Goal: Task Accomplishment & Management: Use online tool/utility

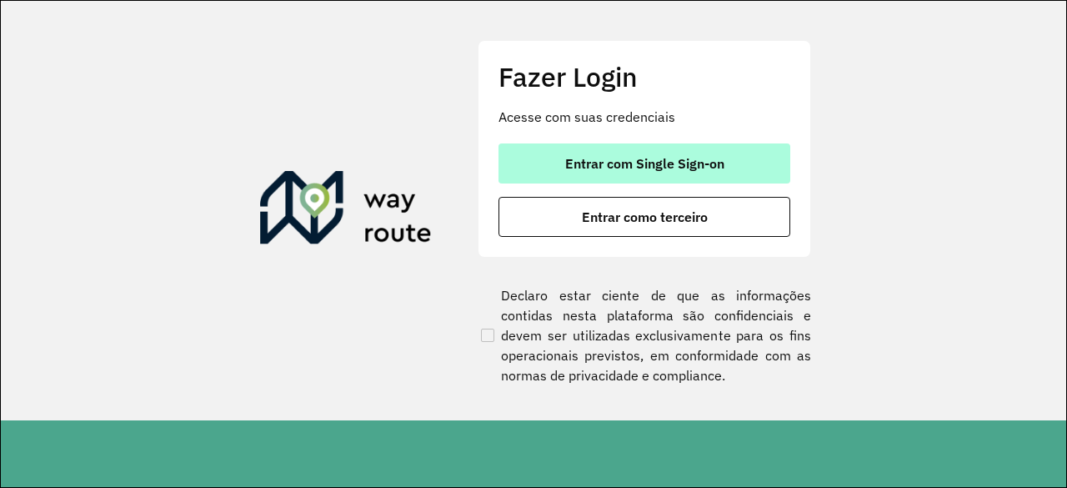
click at [649, 169] on span "Entrar com Single Sign-on" at bounding box center [644, 163] width 159 height 13
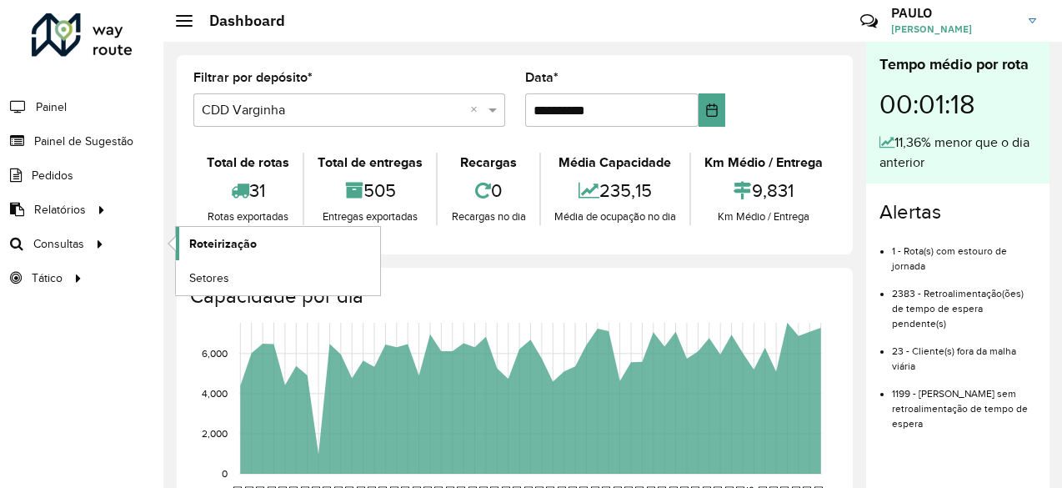
click at [218, 241] on span "Roteirização" at bounding box center [223, 244] width 68 height 18
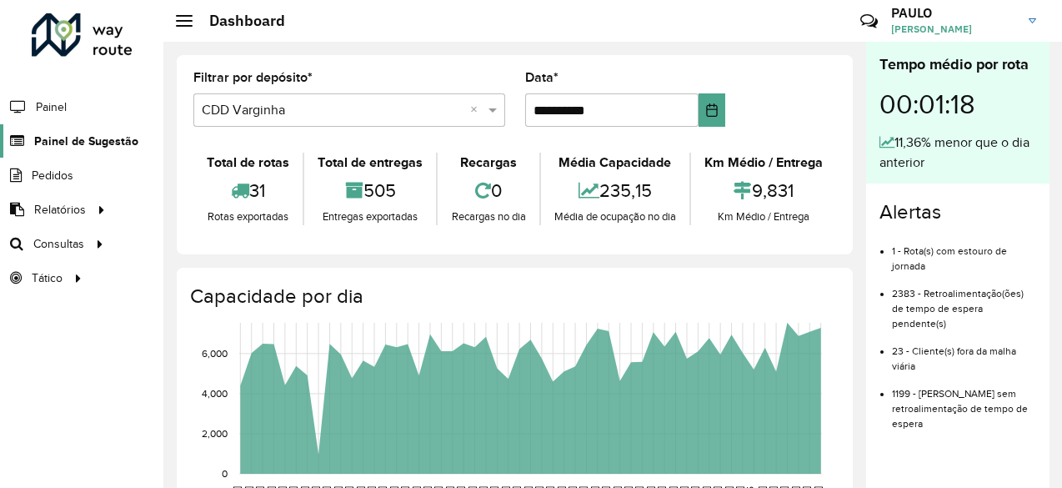
click at [67, 139] on span "Painel de Sugestão" at bounding box center [86, 142] width 104 height 18
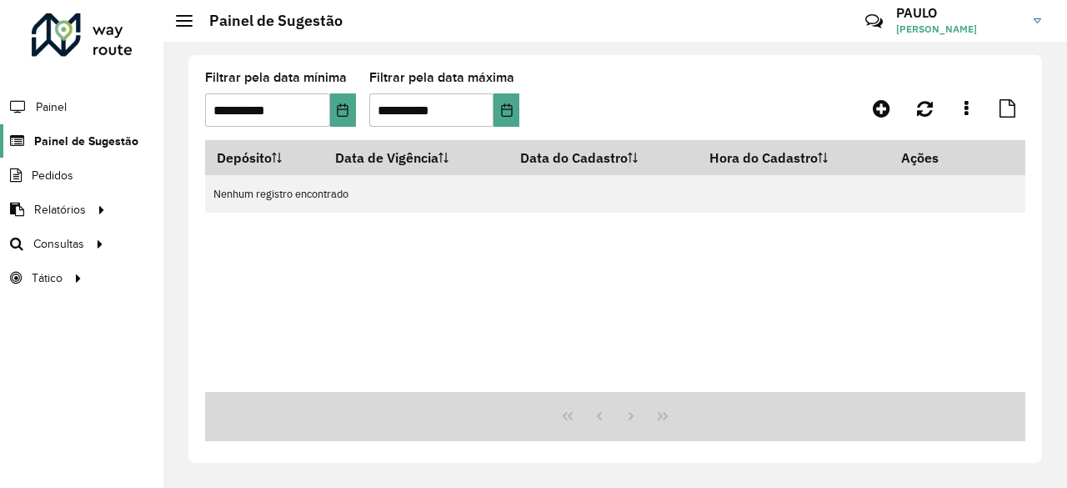
click at [90, 133] on span "Painel de Sugestão" at bounding box center [86, 142] width 104 height 18
click at [340, 115] on icon "Choose Date" at bounding box center [342, 109] width 13 height 13
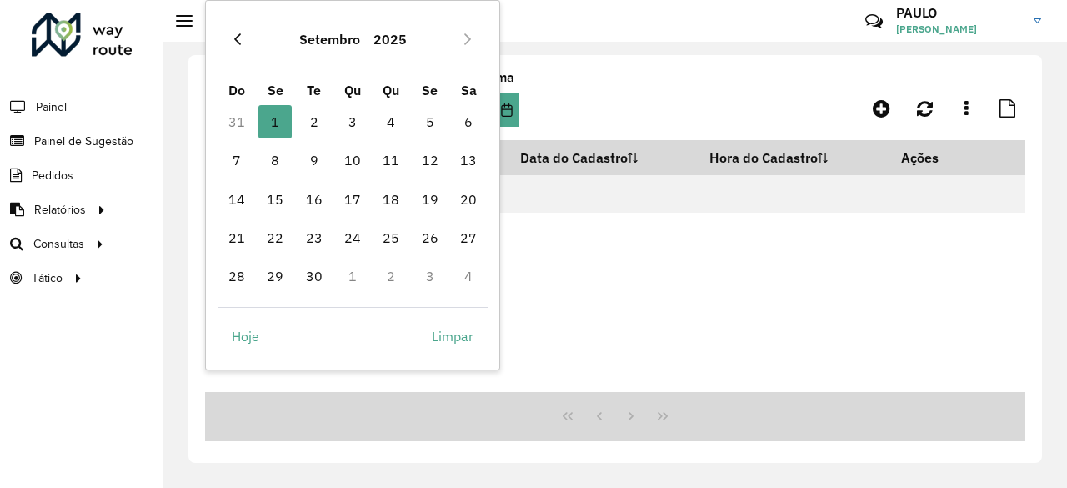
click at [233, 35] on icon "Previous Month" at bounding box center [237, 39] width 13 height 13
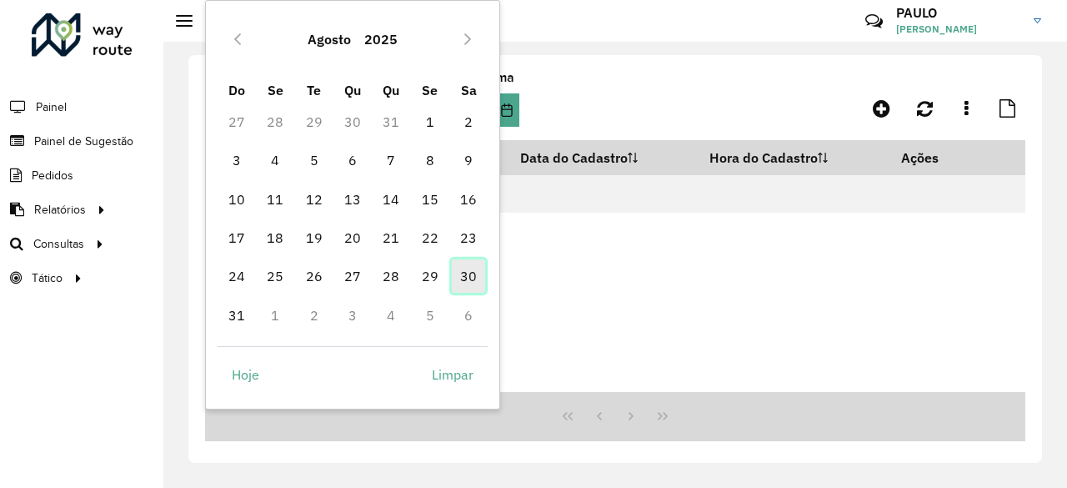
click at [469, 285] on span "30" at bounding box center [468, 275] width 33 height 33
type input "**********"
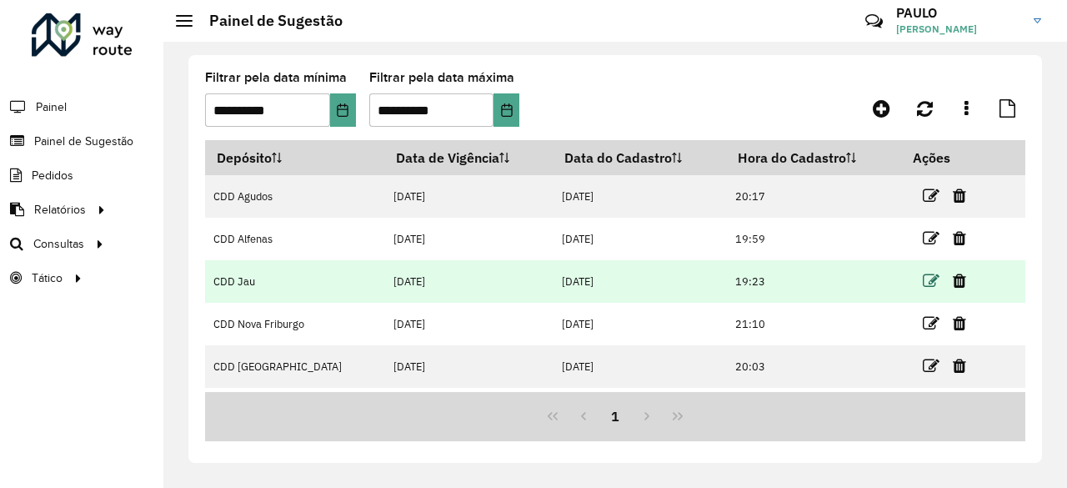
click at [923, 278] on icon at bounding box center [931, 281] width 17 height 17
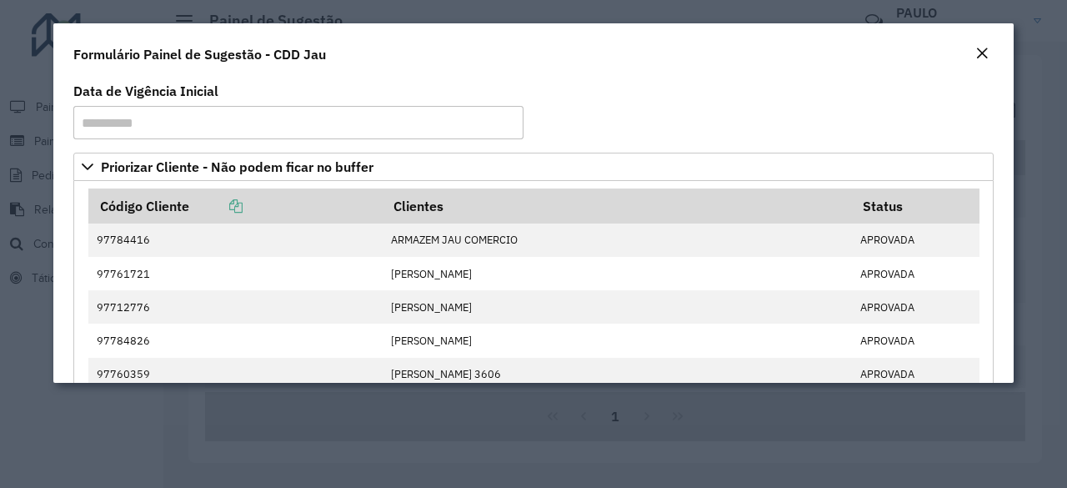
click at [974, 51] on button "Close" at bounding box center [981, 54] width 23 height 22
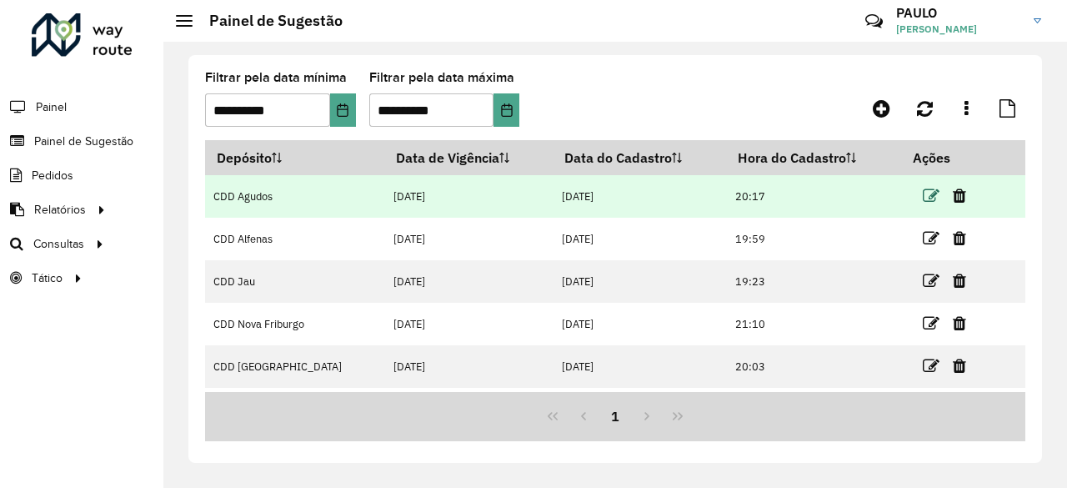
click at [923, 198] on icon at bounding box center [931, 196] width 17 height 17
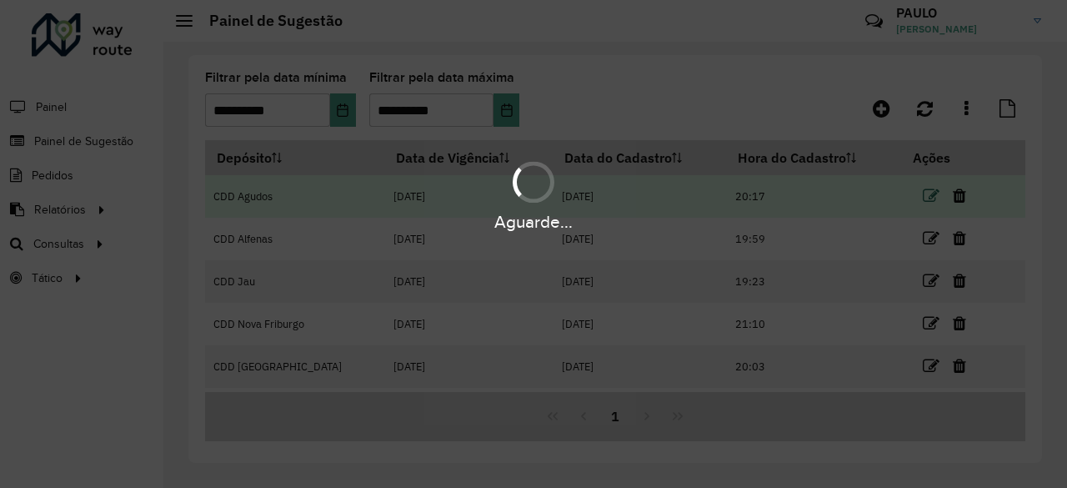
click at [923, 198] on div "Aguarde..." at bounding box center [533, 194] width 1067 height 79
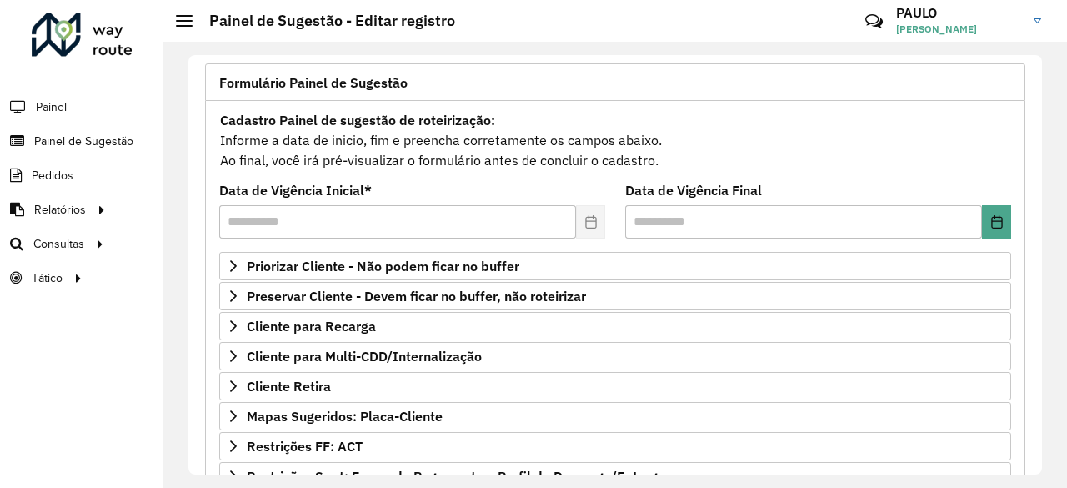
scroll to position [111, 0]
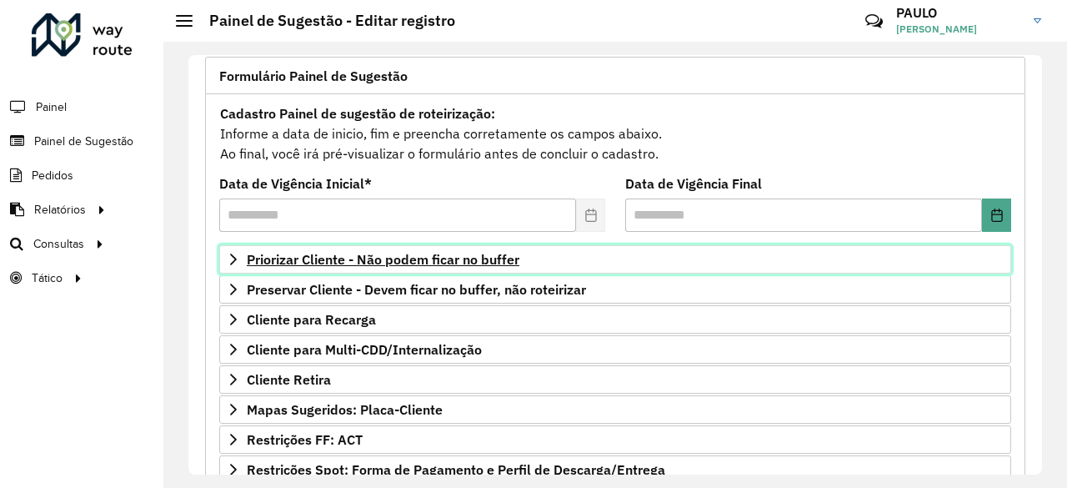
click at [402, 259] on span "Priorizar Cliente - Não podem ficar no buffer" at bounding box center [383, 259] width 273 height 13
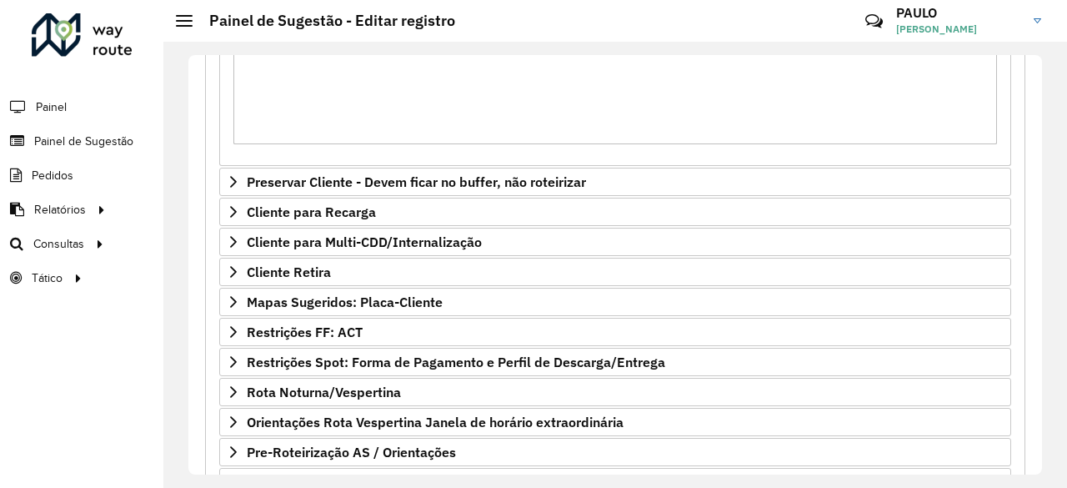
scroll to position [499, 0]
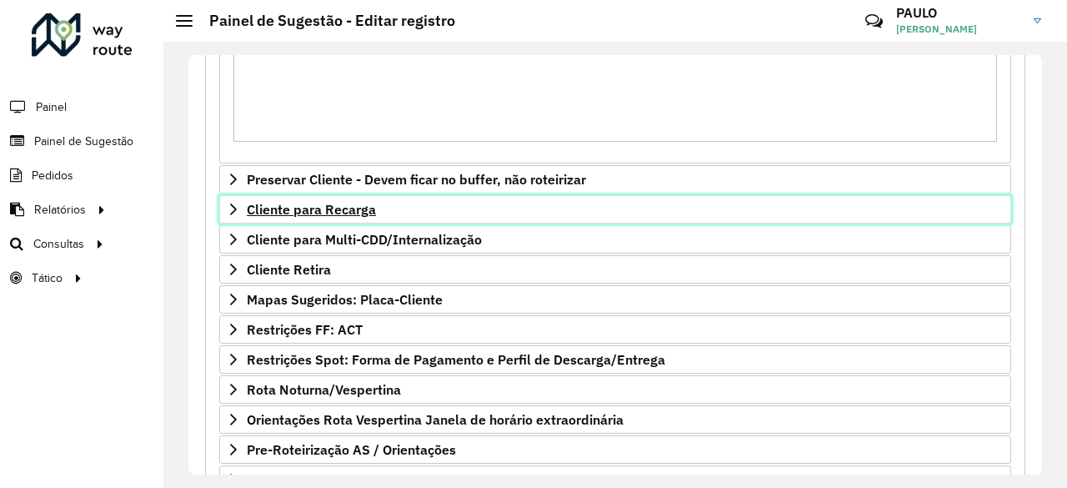
click at [357, 204] on span "Cliente para Recarga" at bounding box center [311, 209] width 129 height 13
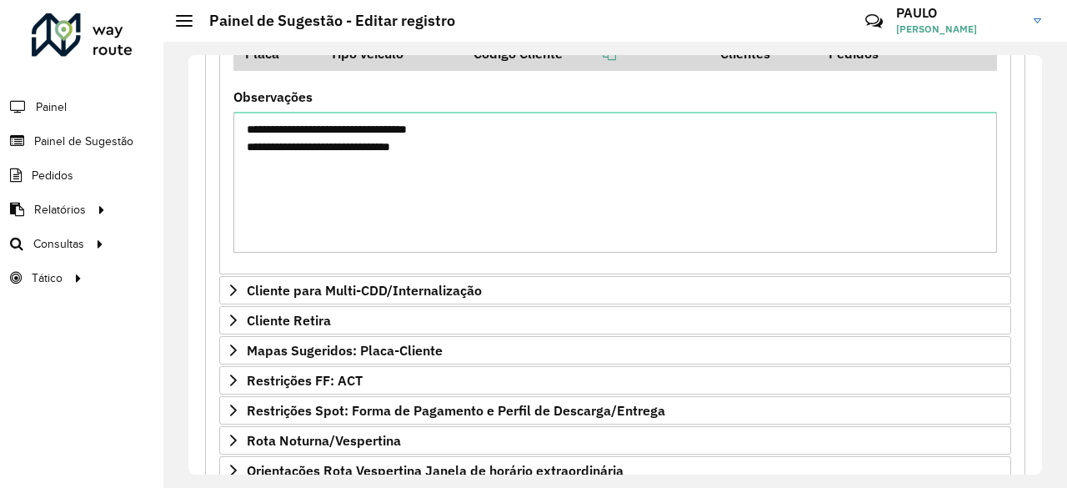
scroll to position [960, 0]
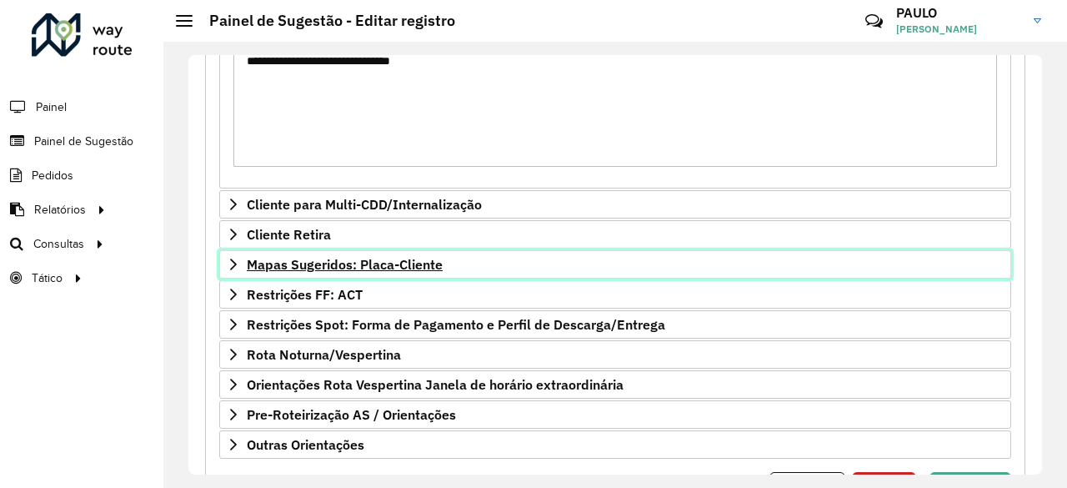
click at [342, 260] on span "Mapas Sugeridos: Placa-Cliente" at bounding box center [345, 264] width 196 height 13
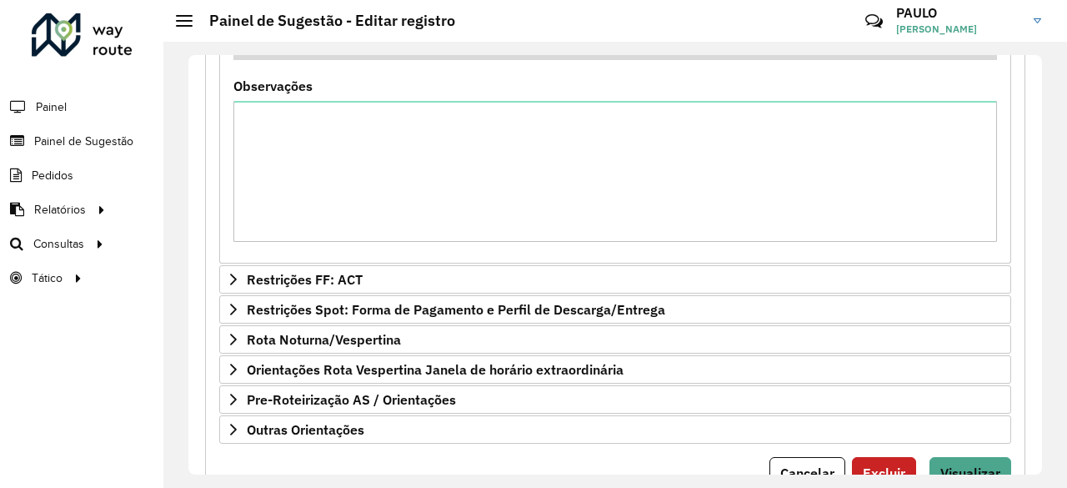
scroll to position [1396, 0]
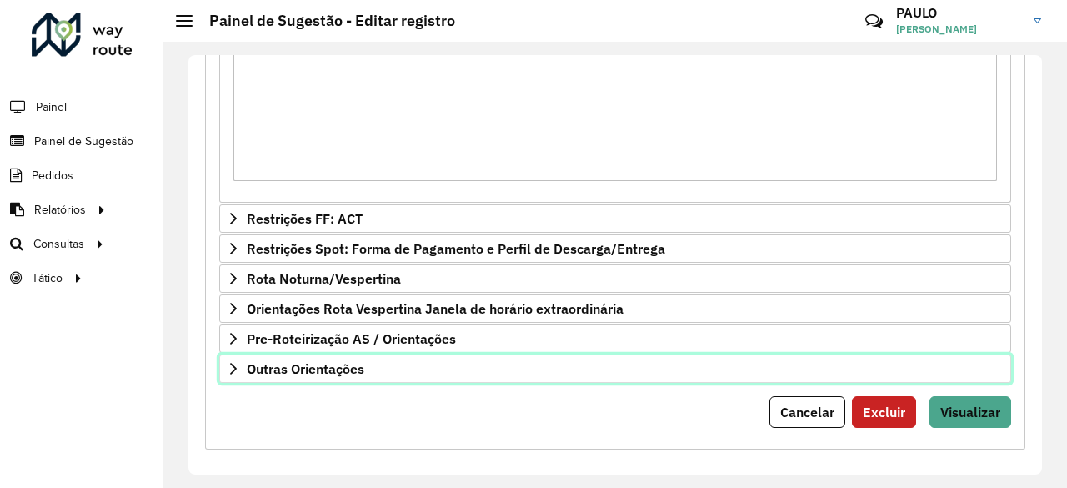
click at [322, 362] on span "Outras Orientações" at bounding box center [306, 368] width 118 height 13
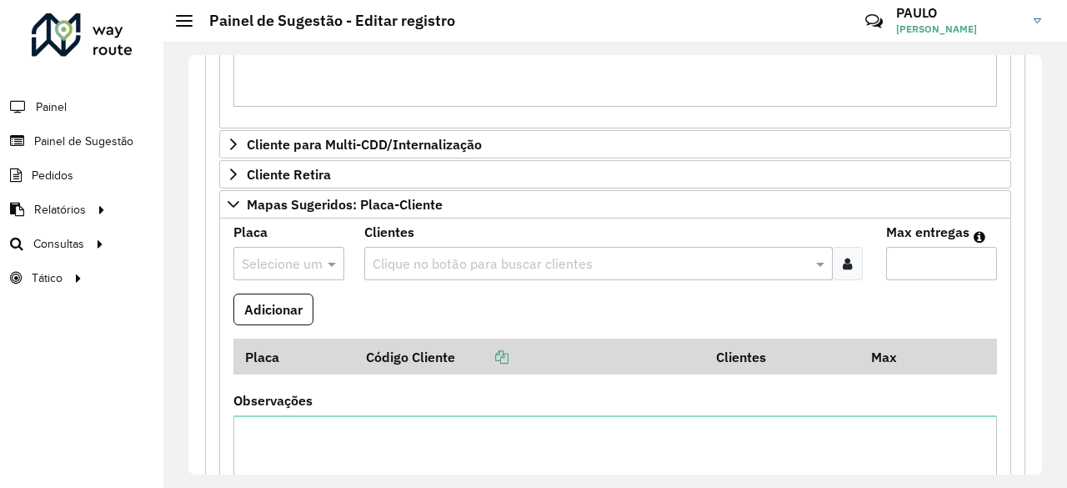
scroll to position [1021, 0]
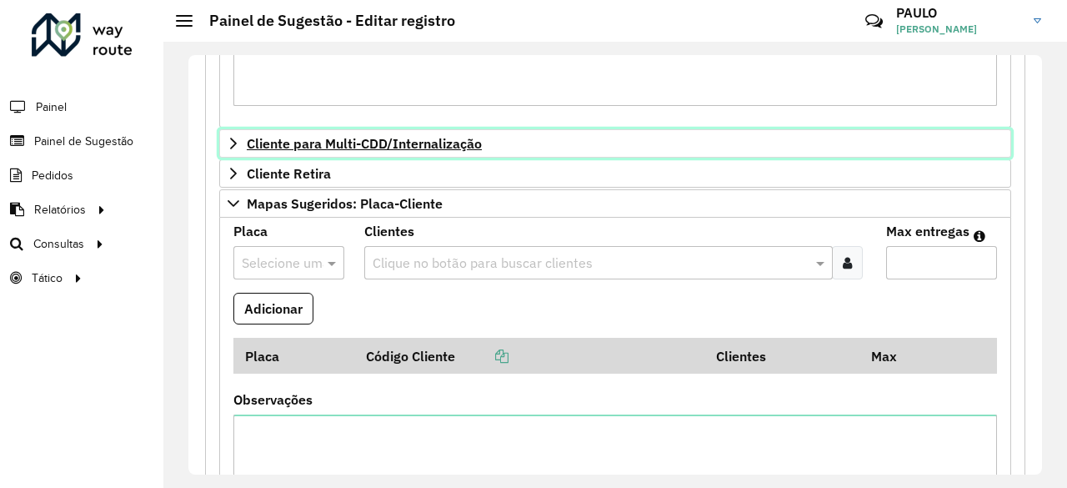
click at [422, 146] on span "Cliente para Multi-CDD/Internalização" at bounding box center [364, 143] width 235 height 13
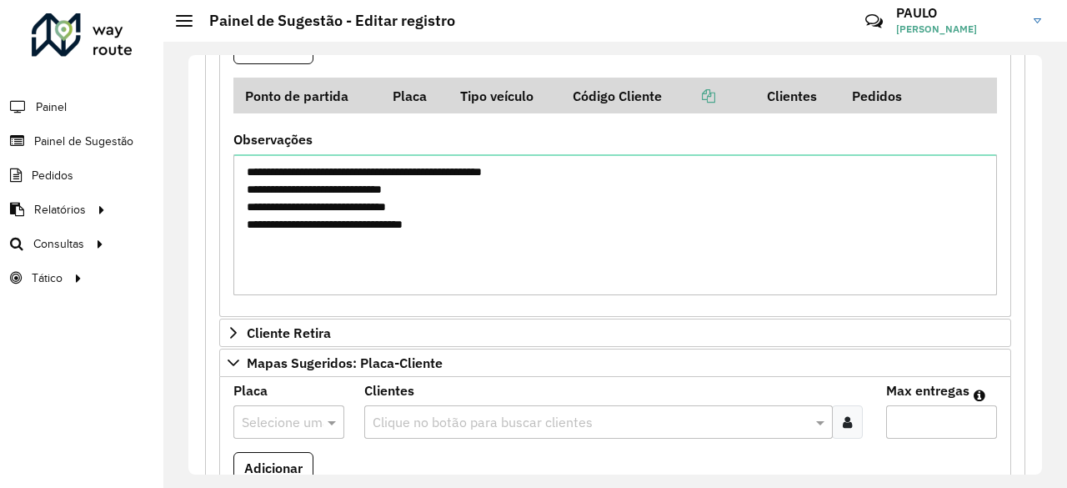
scroll to position [1353, 0]
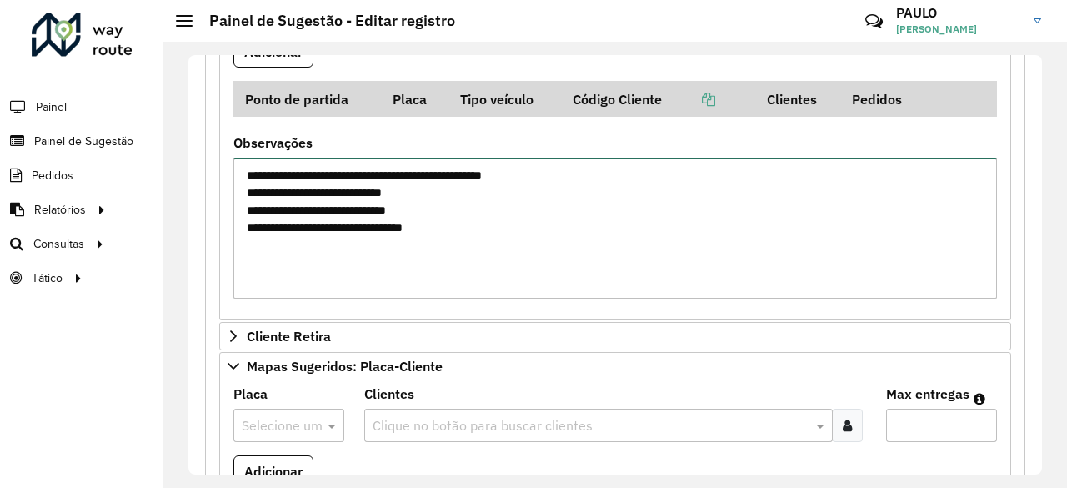
click at [609, 256] on textarea "**********" at bounding box center [615, 228] width 764 height 141
click at [557, 271] on textarea "**********" at bounding box center [615, 228] width 764 height 141
click at [380, 224] on textarea "**********" at bounding box center [615, 228] width 764 height 141
click at [486, 269] on textarea "**********" at bounding box center [615, 228] width 764 height 141
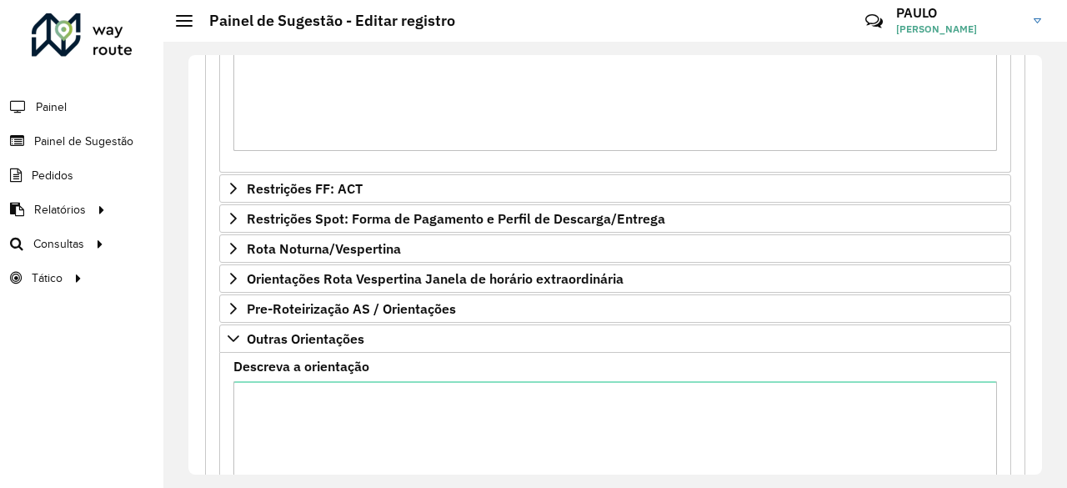
scroll to position [1843, 0]
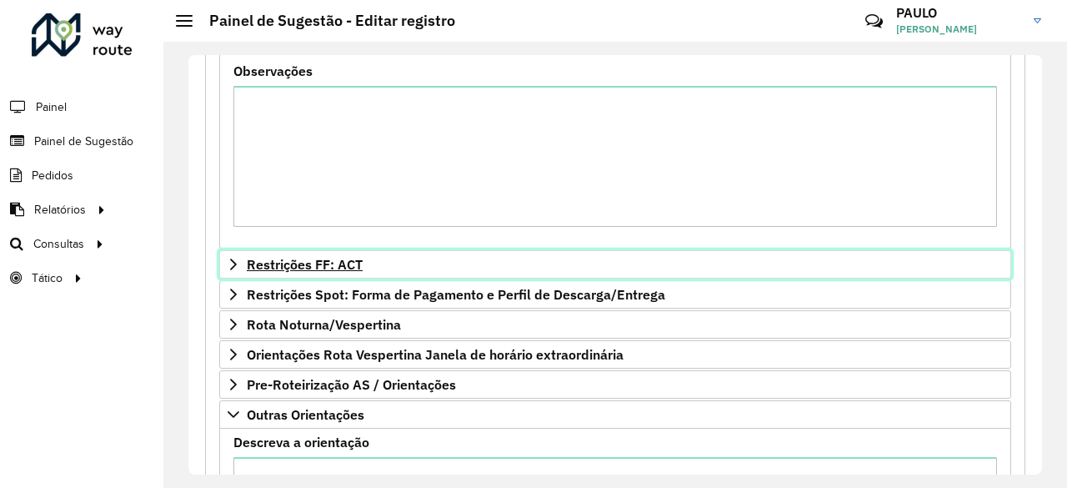
click at [383, 251] on link "Restrições FF: ACT" at bounding box center [615, 264] width 792 height 28
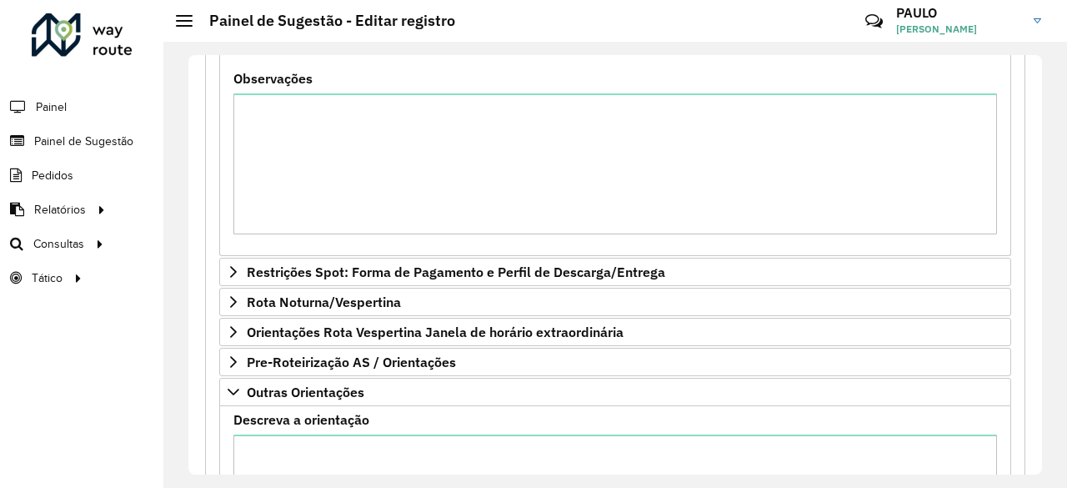
scroll to position [2438, 0]
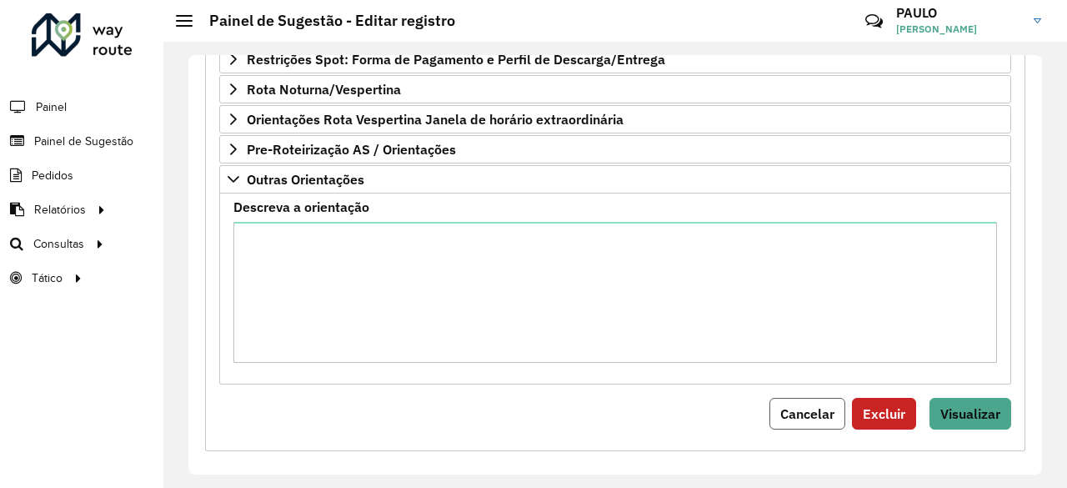
click at [812, 405] on span "Cancelar" at bounding box center [807, 413] width 54 height 17
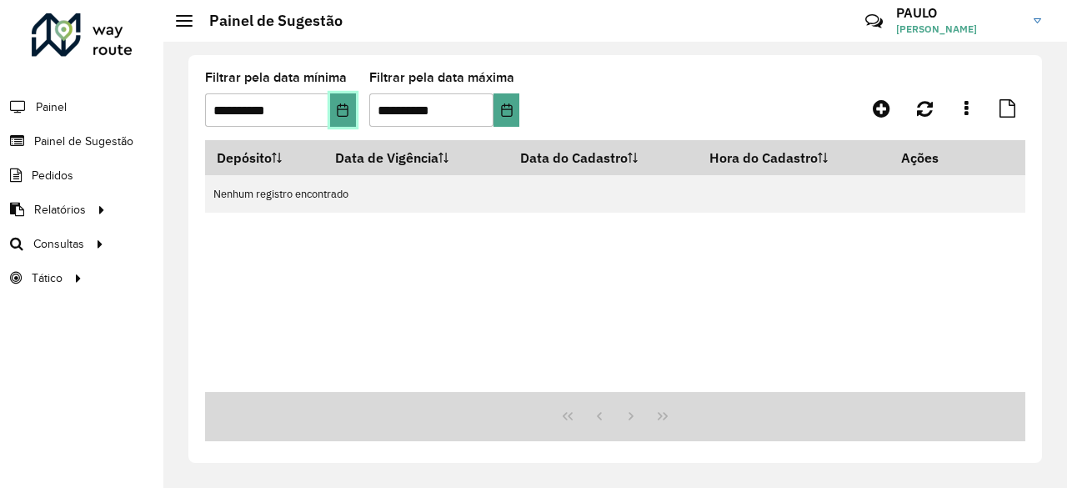
click at [338, 110] on icon "Choose Date" at bounding box center [342, 109] width 13 height 13
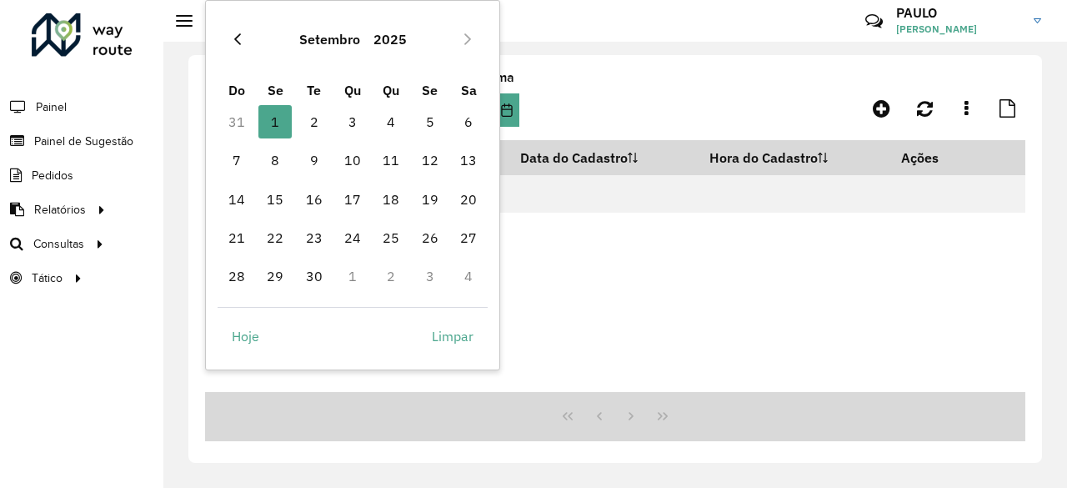
click at [237, 38] on icon "Previous Month" at bounding box center [237, 39] width 13 height 13
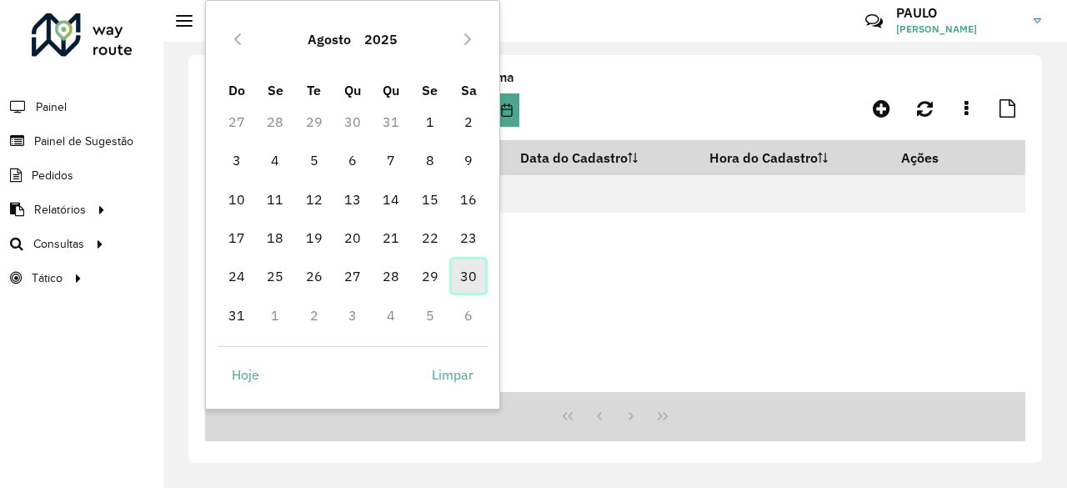
click at [464, 277] on span "30" at bounding box center [468, 275] width 33 height 33
type input "**********"
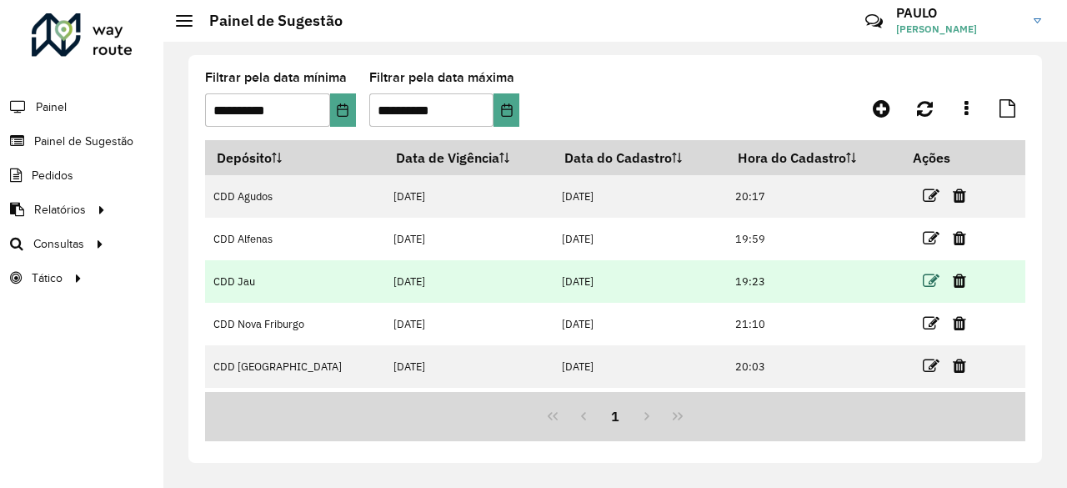
click at [923, 285] on icon at bounding box center [931, 281] width 17 height 17
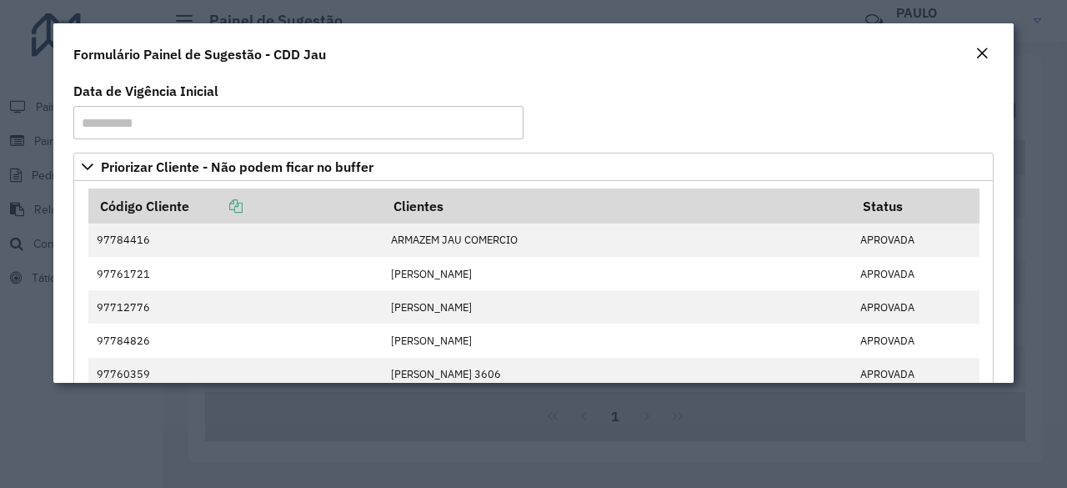
click at [985, 49] on em "Close" at bounding box center [981, 53] width 13 height 13
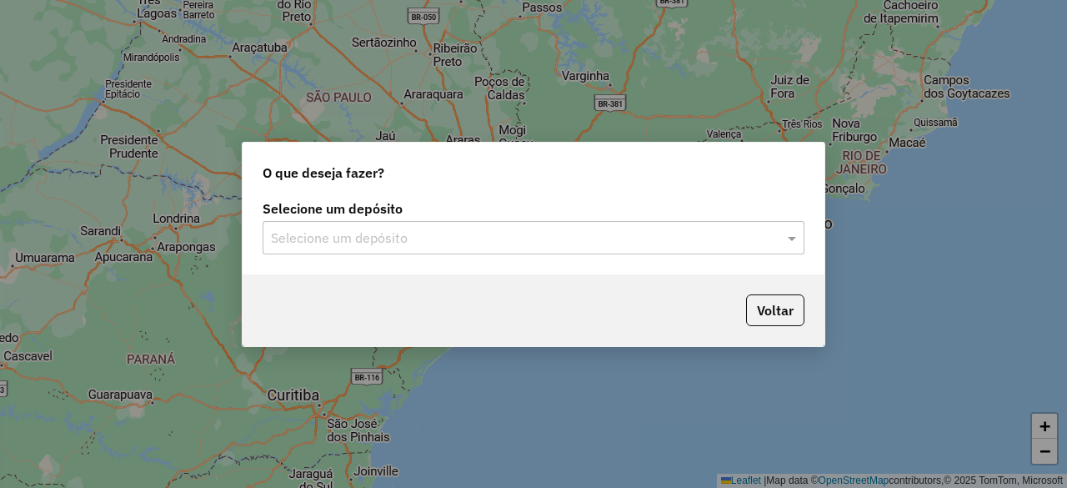
click at [470, 253] on div "Selecione um depósito" at bounding box center [534, 237] width 542 height 33
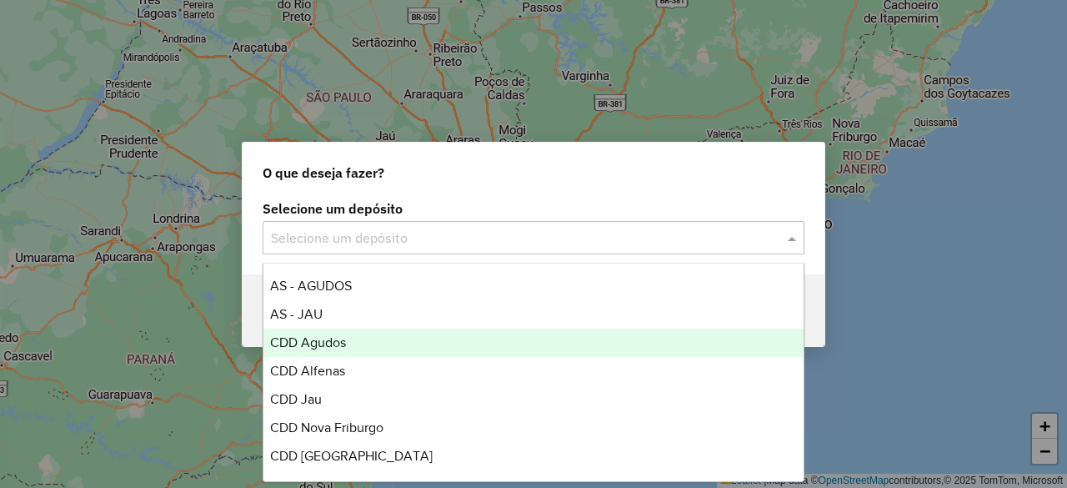
click at [402, 338] on div "CDD Agudos" at bounding box center [532, 342] width 539 height 28
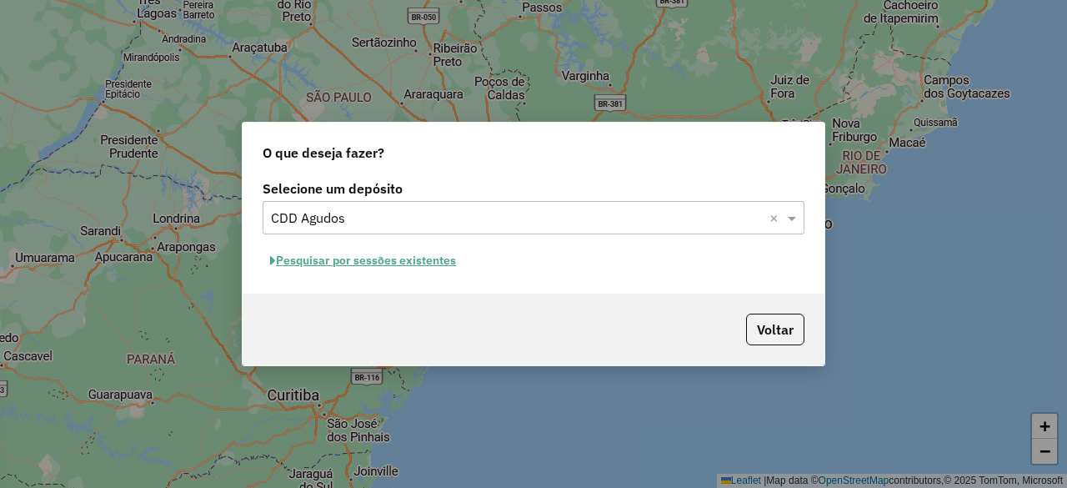
click at [415, 261] on button "Pesquisar por sessões existentes" at bounding box center [363, 261] width 201 height 26
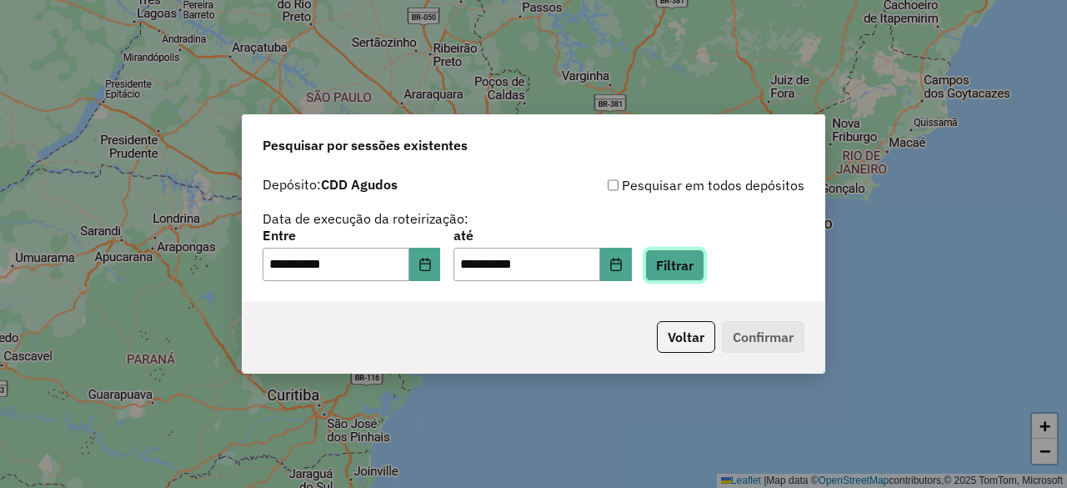
click at [704, 266] on button "Filtrar" at bounding box center [674, 265] width 59 height 32
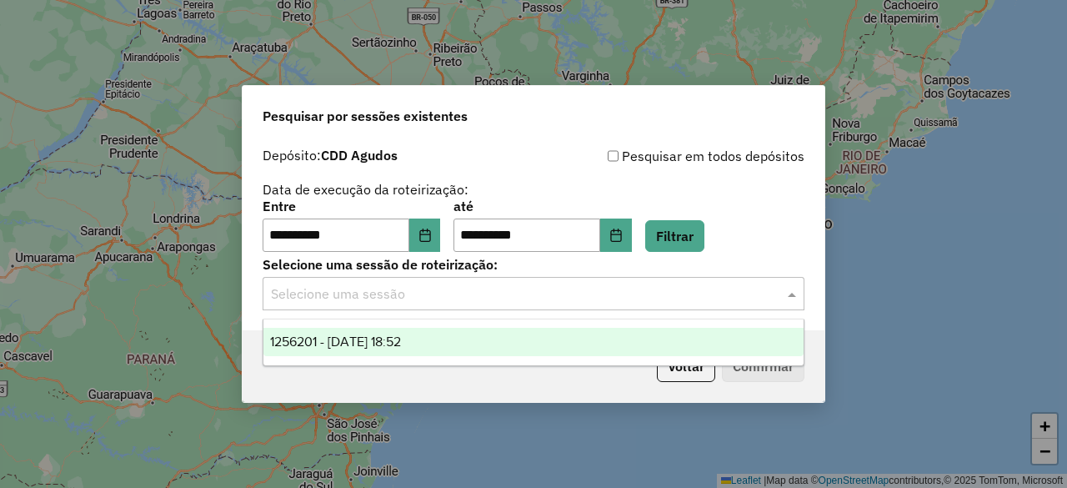
click at [579, 306] on div "Selecione uma sessão" at bounding box center [534, 293] width 542 height 33
click at [519, 341] on div "1256201 - 30/08/2025 18:52" at bounding box center [532, 342] width 539 height 28
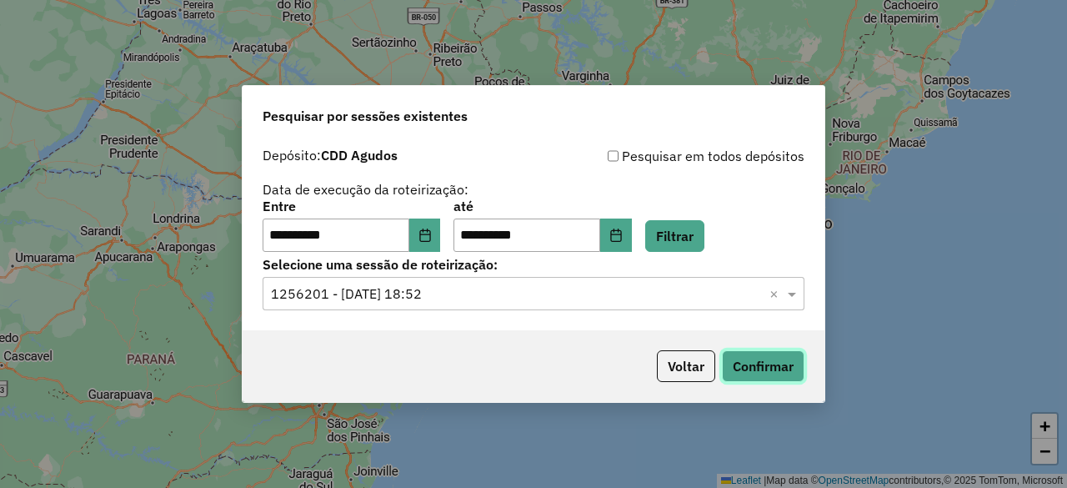
click at [755, 368] on button "Confirmar" at bounding box center [763, 366] width 83 height 32
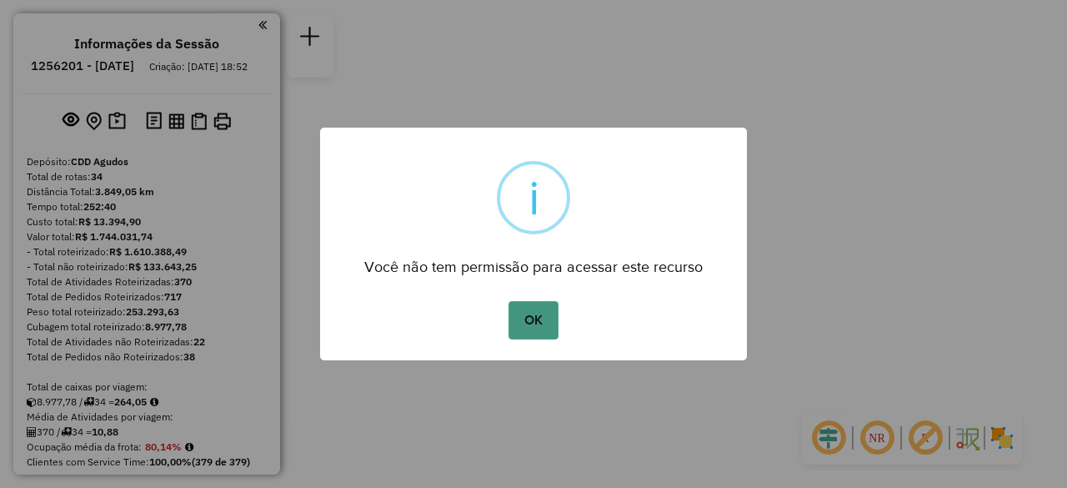
click at [527, 325] on button "OK" at bounding box center [533, 320] width 49 height 38
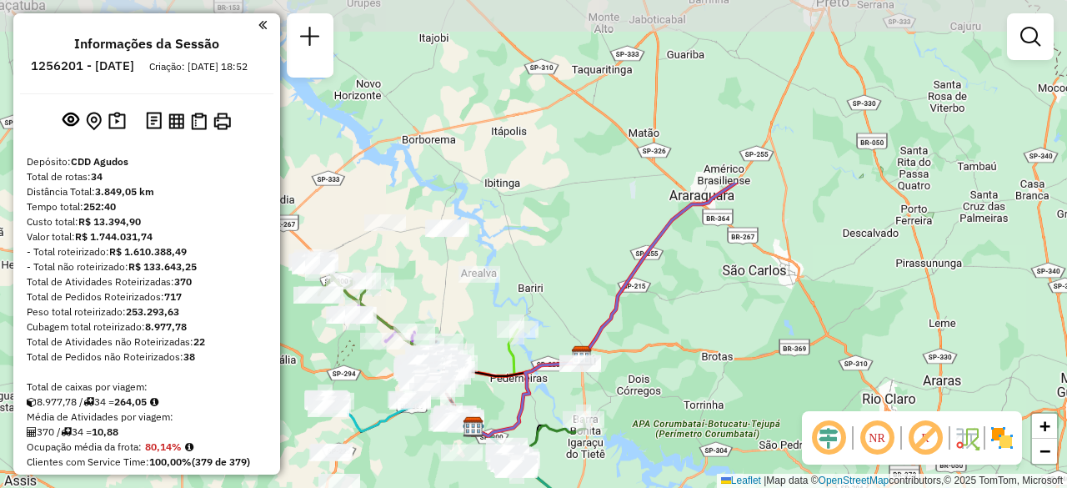
drag, startPoint x: 767, startPoint y: 173, endPoint x: 709, endPoint y: 403, distance: 238.2
click at [709, 403] on div "Janela de atendimento Grade de atendimento Capacidade Transportadoras Veículos …" at bounding box center [533, 244] width 1067 height 488
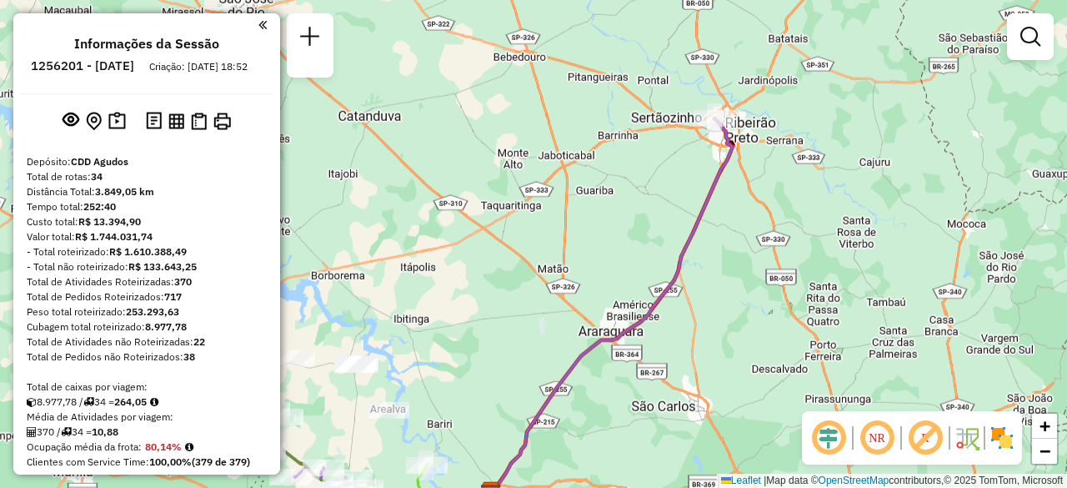
drag, startPoint x: 841, startPoint y: 180, endPoint x: 750, endPoint y: 316, distance: 163.5
click at [750, 316] on div "Janela de atendimento Grade de atendimento Capacidade Transportadoras Veículos …" at bounding box center [533, 244] width 1067 height 488
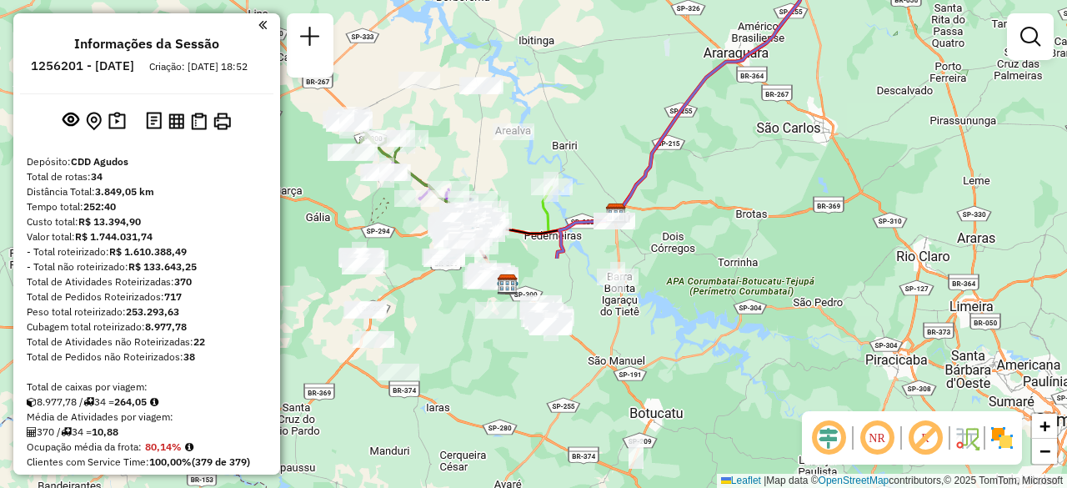
drag, startPoint x: 715, startPoint y: 298, endPoint x: 840, endPoint y: 19, distance: 305.2
click at [840, 19] on div "Janela de atendimento Grade de atendimento Capacidade Transportadoras Veículos …" at bounding box center [533, 244] width 1067 height 488
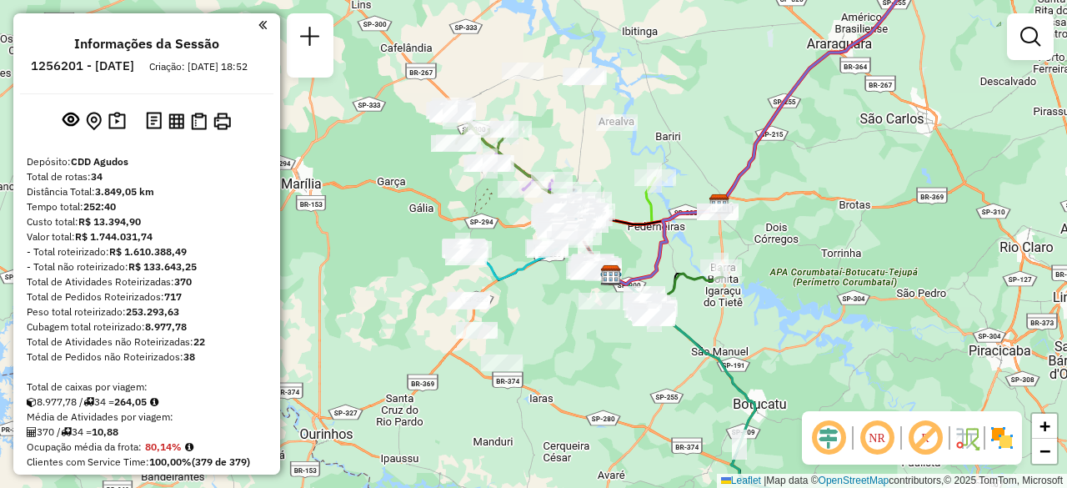
drag, startPoint x: 593, startPoint y: 153, endPoint x: 707, endPoint y: 140, distance: 114.9
click at [707, 140] on div "Janela de atendimento Grade de atendimento Capacidade Transportadoras Veículos …" at bounding box center [533, 244] width 1067 height 488
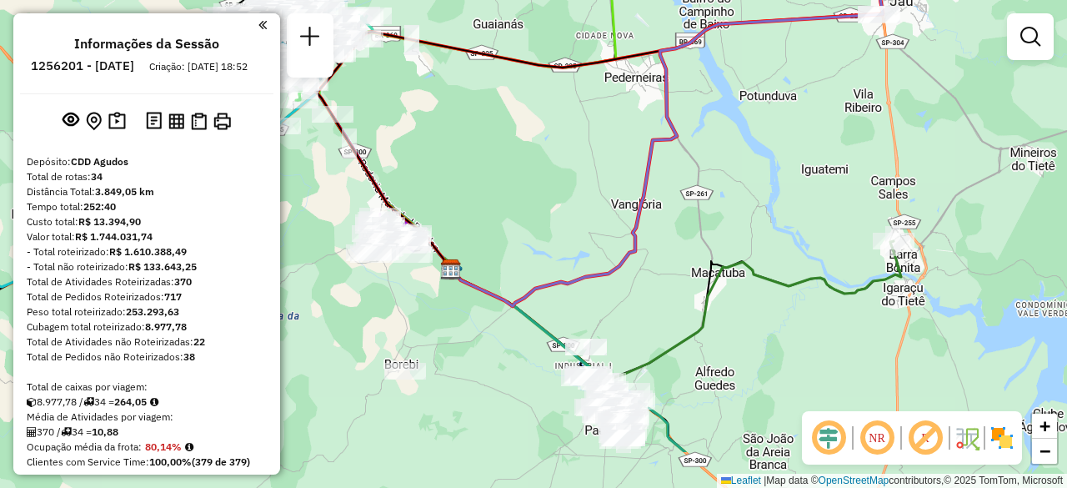
drag, startPoint x: 605, startPoint y: 226, endPoint x: 560, endPoint y: 141, distance: 96.2
click at [560, 141] on div "Janela de atendimento Grade de atendimento Capacidade Transportadoras Veículos …" at bounding box center [533, 244] width 1067 height 488
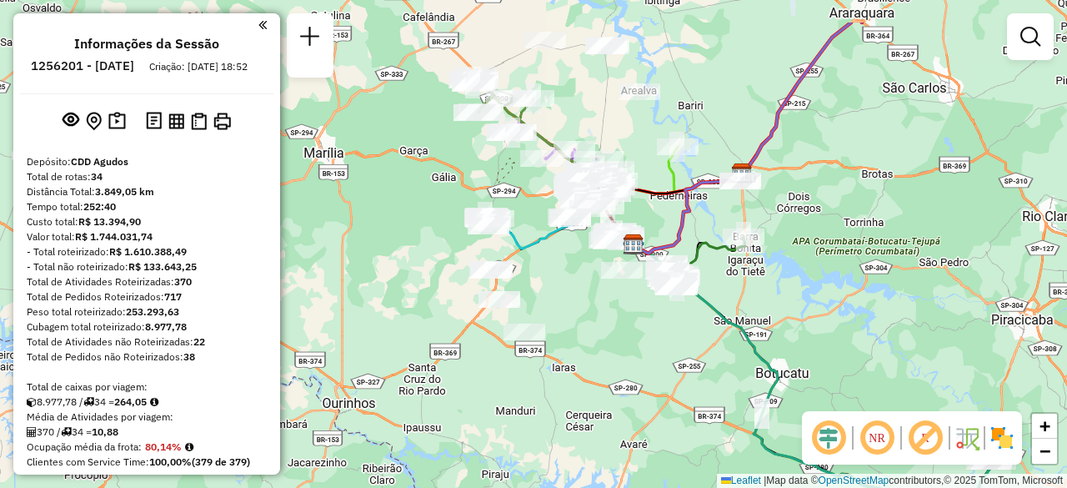
drag, startPoint x: 544, startPoint y: 149, endPoint x: 645, endPoint y: 221, distance: 123.8
click at [645, 221] on div "Janela de atendimento Grade de atendimento Capacidade Transportadoras Veículos …" at bounding box center [533, 244] width 1067 height 488
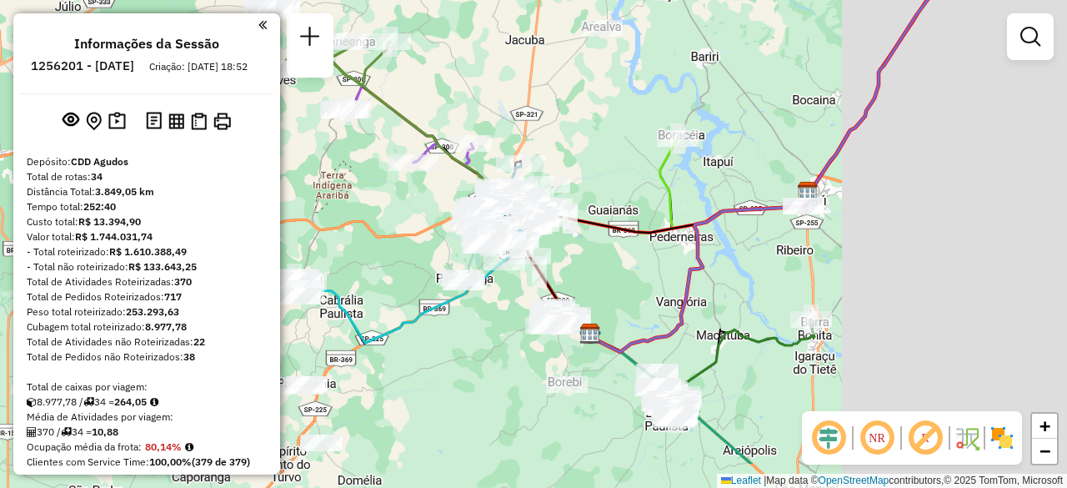
drag, startPoint x: 852, startPoint y: 326, endPoint x: 557, endPoint y: 253, distance: 304.1
click at [557, 253] on div "Janela de atendimento Grade de atendimento Capacidade Transportadoras Veículos …" at bounding box center [533, 244] width 1067 height 488
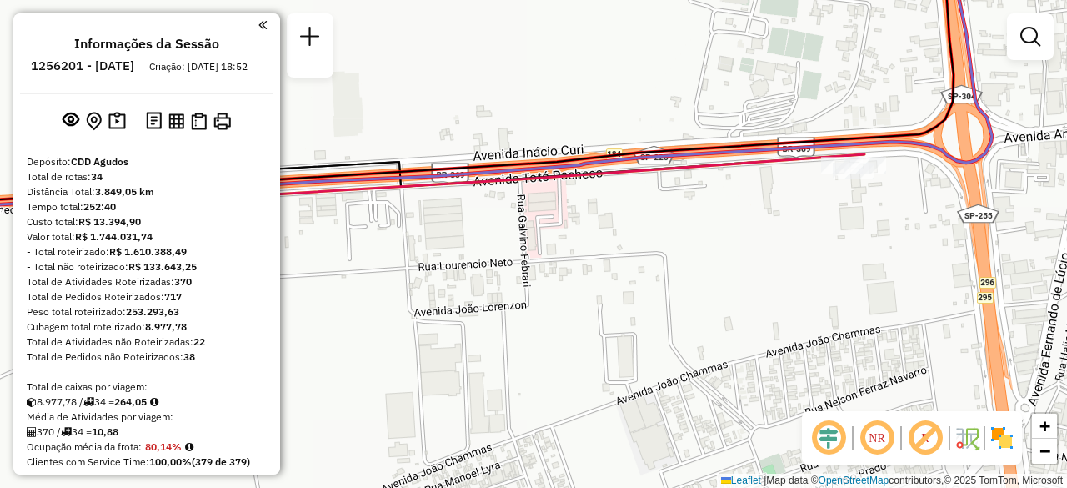
click at [774, 163] on icon at bounding box center [378, 182] width 971 height 57
select select "**********"
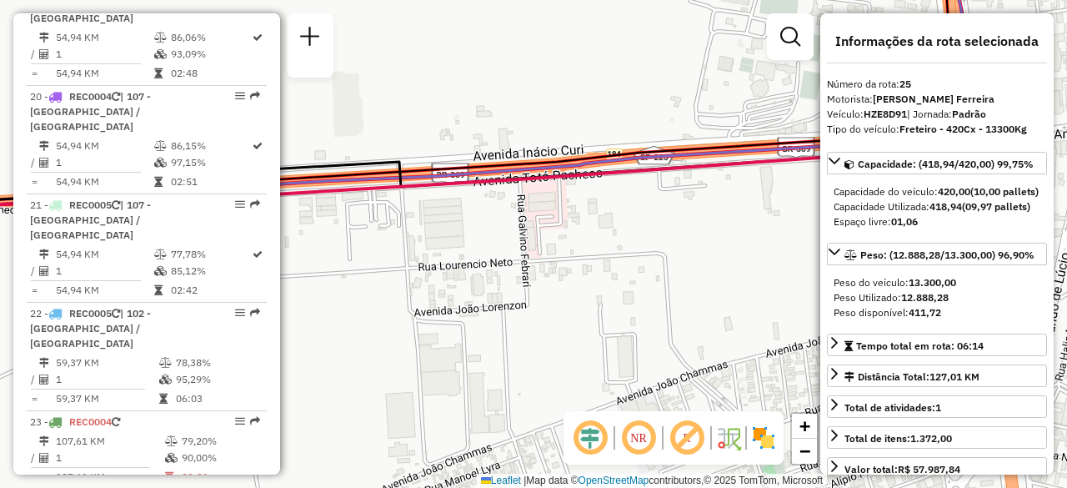
scroll to position [2917, 0]
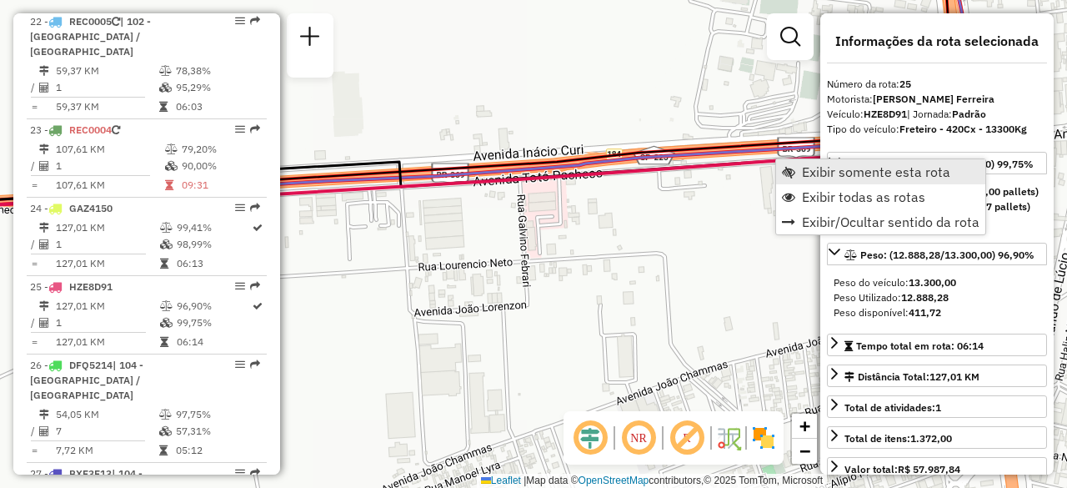
click at [811, 173] on span "Exibir somente esta rota" at bounding box center [876, 171] width 148 height 13
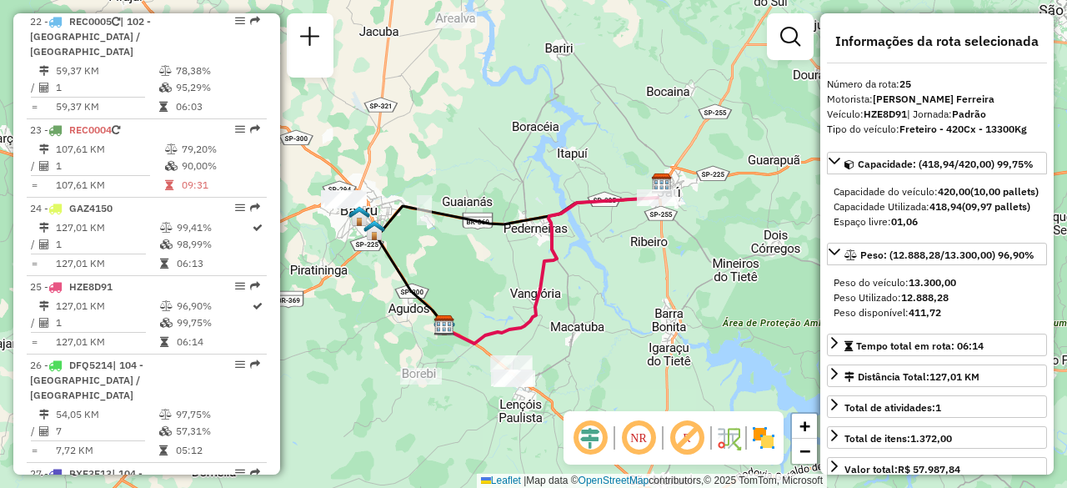
drag, startPoint x: 734, startPoint y: 248, endPoint x: 618, endPoint y: 273, distance: 119.4
click at [618, 273] on div "Janela de atendimento Grade de atendimento Capacidade Transportadoras Veículos …" at bounding box center [533, 244] width 1067 height 488
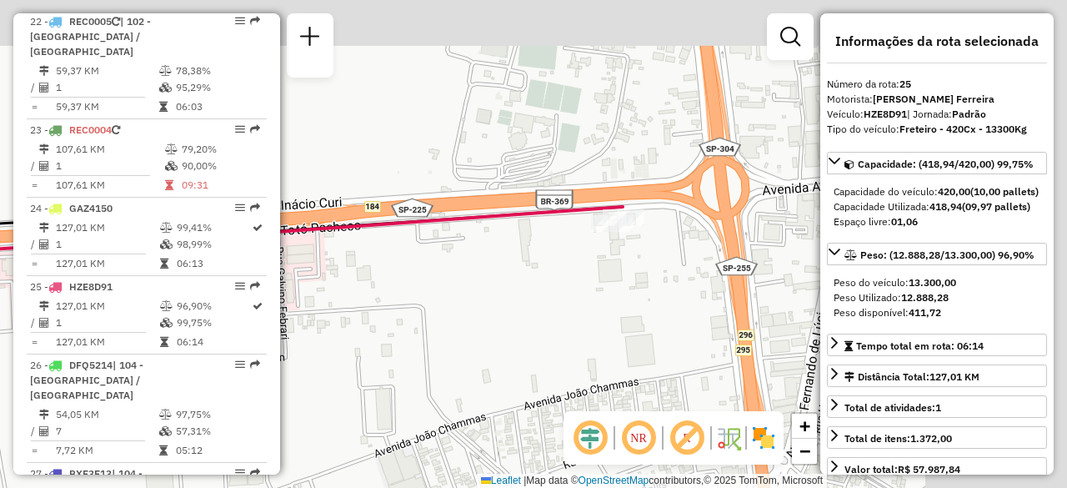
drag, startPoint x: 724, startPoint y: 178, endPoint x: 529, endPoint y: 261, distance: 212.1
click at [529, 261] on div "Janela de atendimento Grade de atendimento Capacidade Transportadoras Veículos …" at bounding box center [533, 244] width 1067 height 488
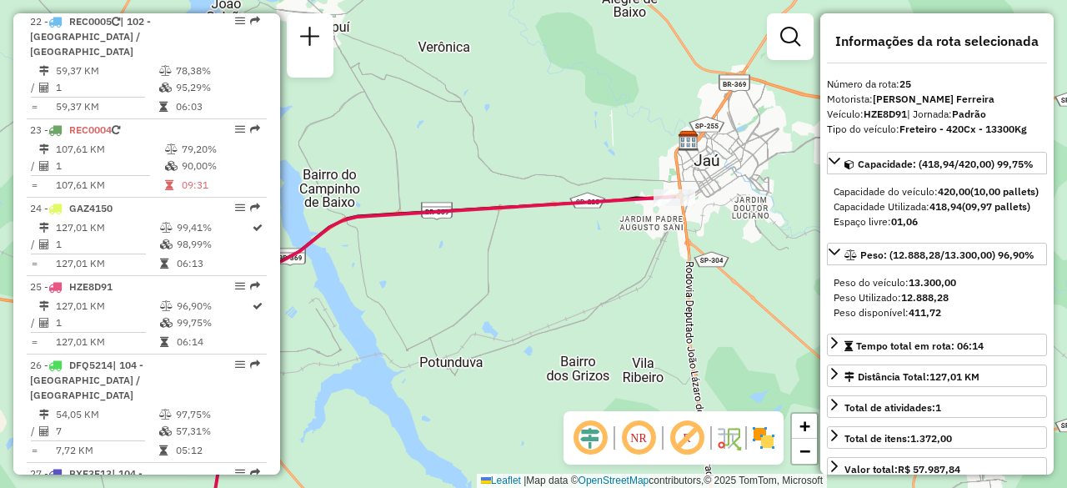
drag, startPoint x: 425, startPoint y: 241, endPoint x: 626, endPoint y: 246, distance: 201.0
click at [626, 246] on div "Janela de atendimento Grade de atendimento Capacidade Transportadoras Veículos …" at bounding box center [533, 244] width 1067 height 488
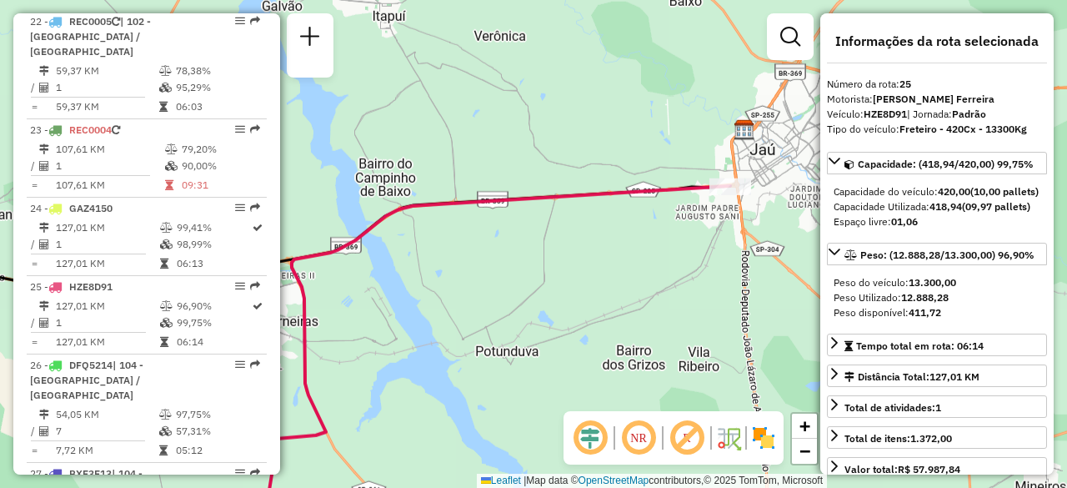
drag, startPoint x: 611, startPoint y: 109, endPoint x: 536, endPoint y: 302, distance: 206.7
click at [536, 302] on div "Janela de atendimento Grade de atendimento Capacidade Transportadoras Veículos …" at bounding box center [533, 244] width 1067 height 488
